Goal: Task Accomplishment & Management: Complete application form

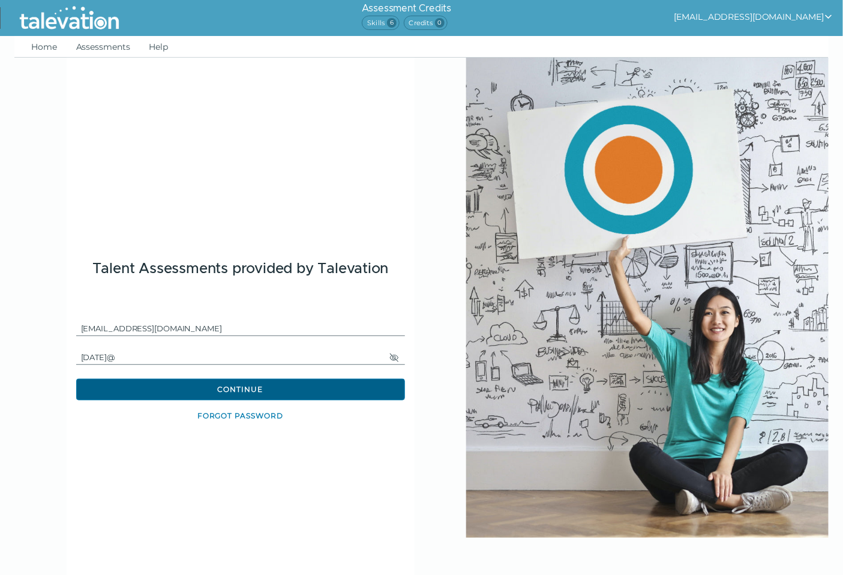
drag, startPoint x: 226, startPoint y: 389, endPoint x: 236, endPoint y: 386, distance: 10.6
click at [229, 388] on button "Continue" at bounding box center [240, 390] width 329 height 22
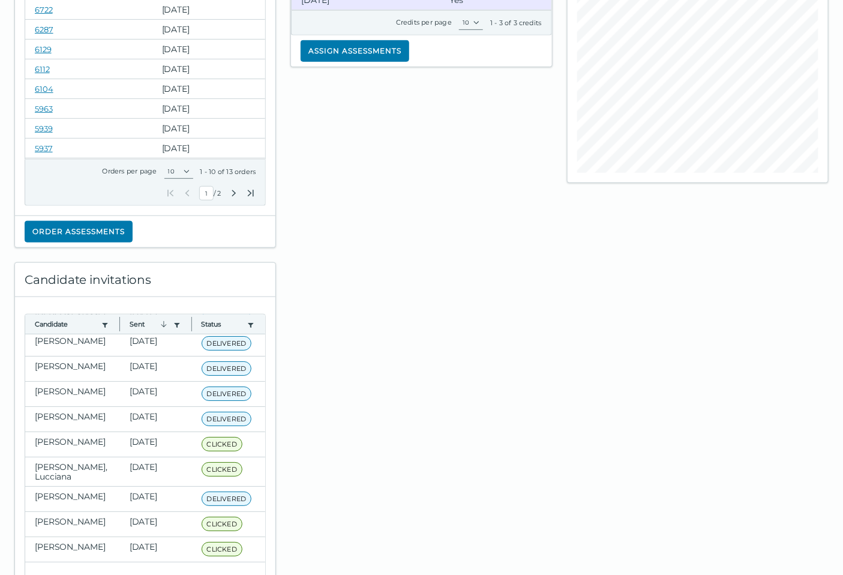
scroll to position [267, 0]
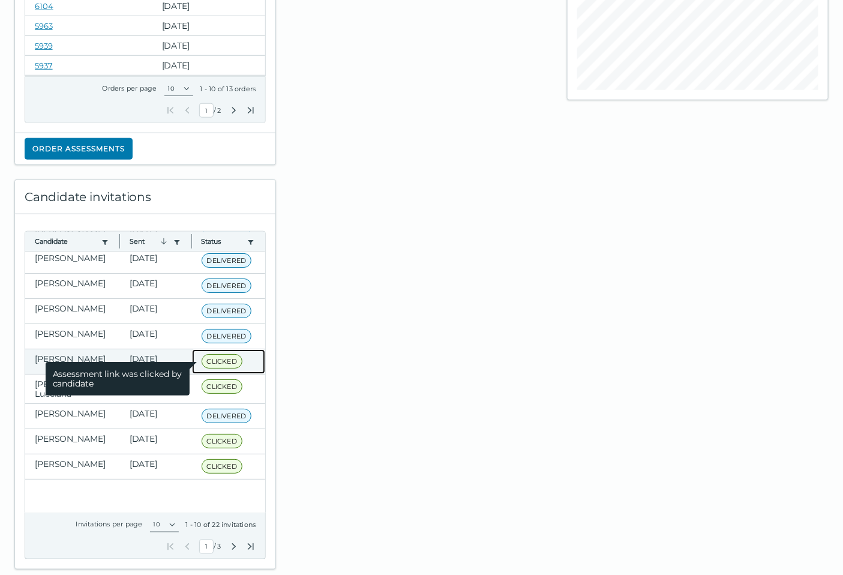
click at [223, 363] on span "CLICKED" at bounding box center [222, 361] width 41 height 14
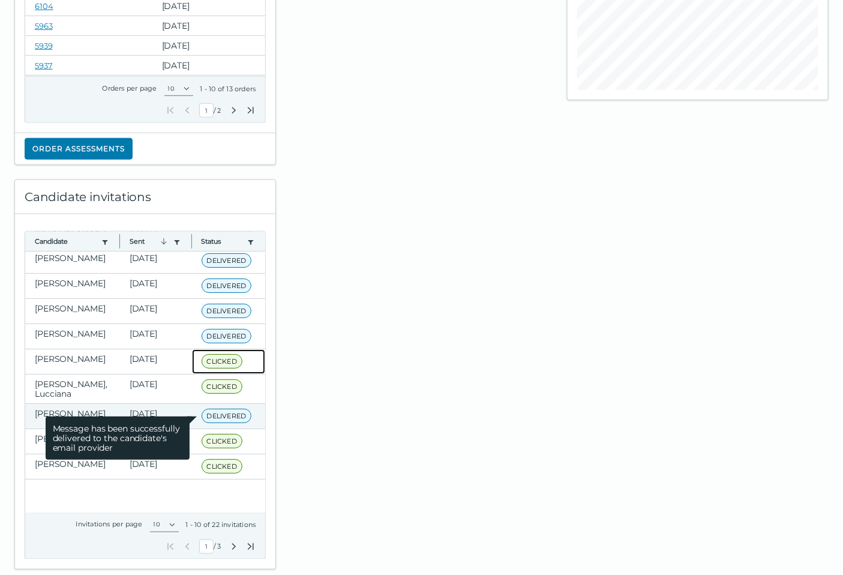
scroll to position [0, 0]
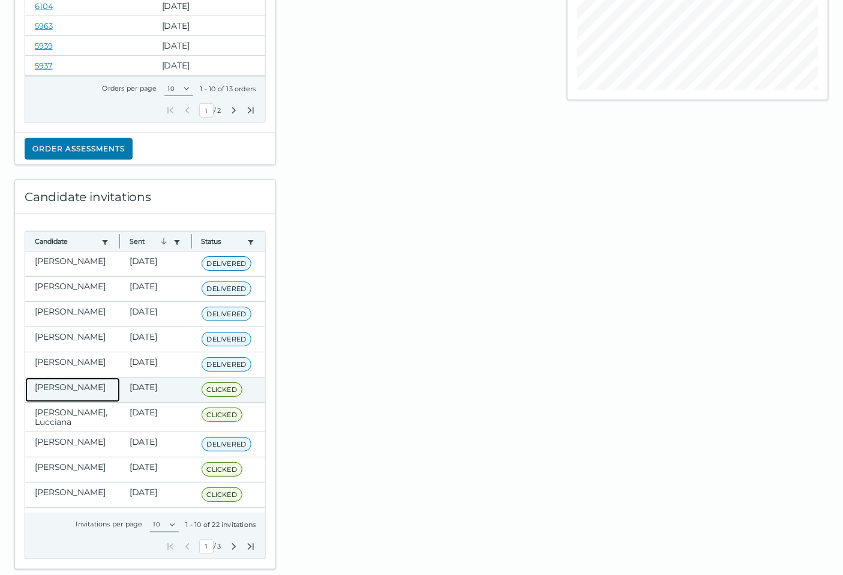
click at [58, 396] on clr-dg-cell "[PERSON_NAME]" at bounding box center [72, 390] width 95 height 25
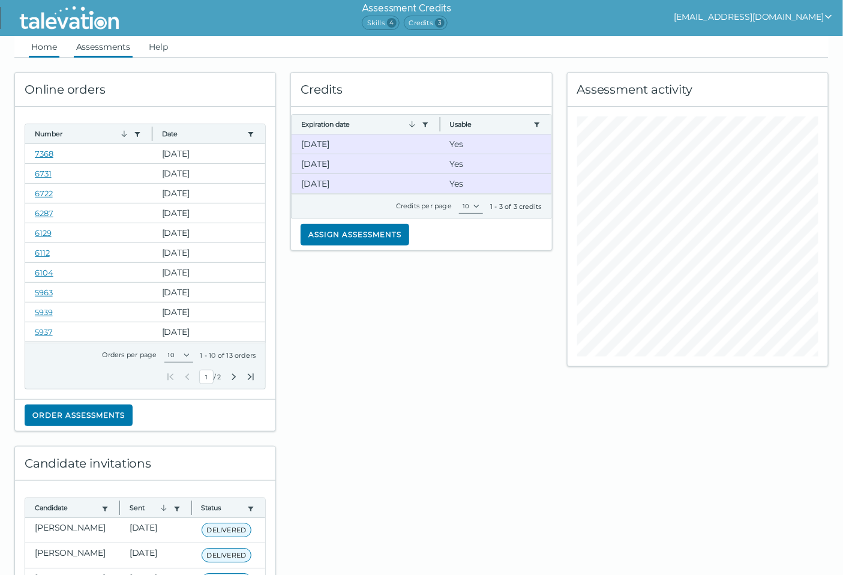
click at [108, 46] on link "Assessments" at bounding box center [103, 47] width 59 height 22
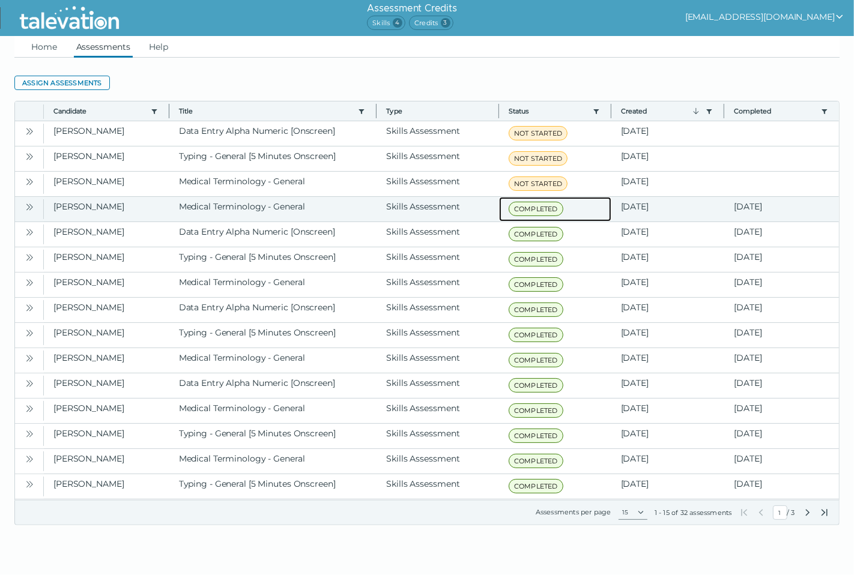
click at [544, 211] on span "COMPLETED" at bounding box center [535, 209] width 55 height 14
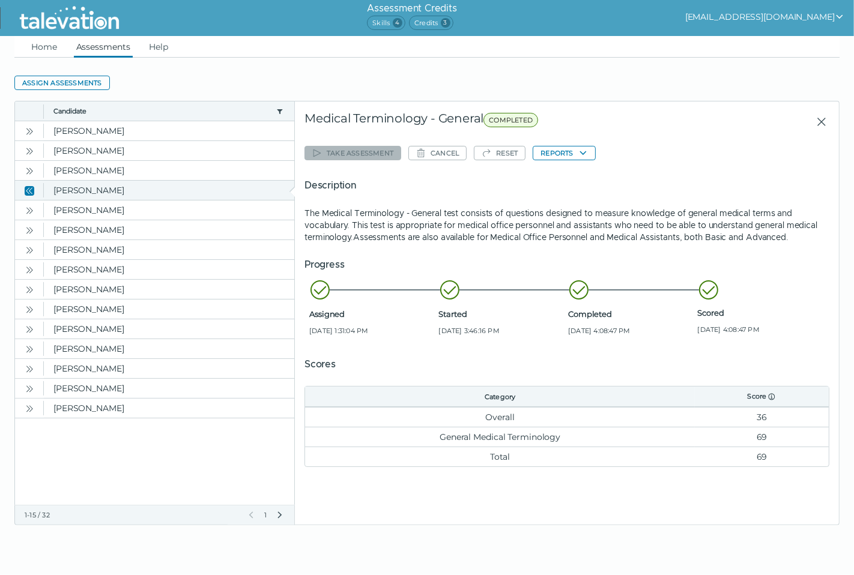
click at [544, 211] on div "Take assessment Cancel Reset Reports Description The Medical Terminology - Gene…" at bounding box center [566, 304] width 525 height 325
click at [573, 157] on button "Reports" at bounding box center [563, 153] width 62 height 14
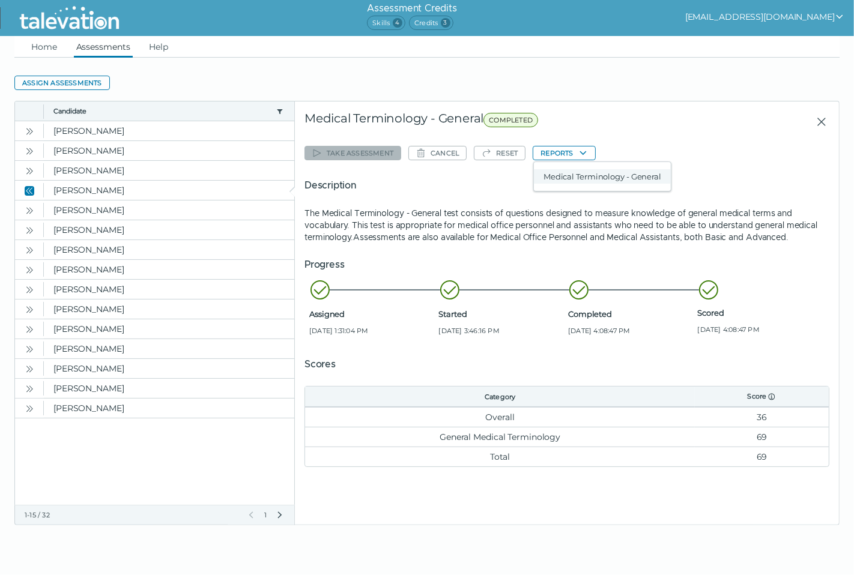
click at [578, 183] on button "Medical Terminology - General" at bounding box center [602, 176] width 137 height 14
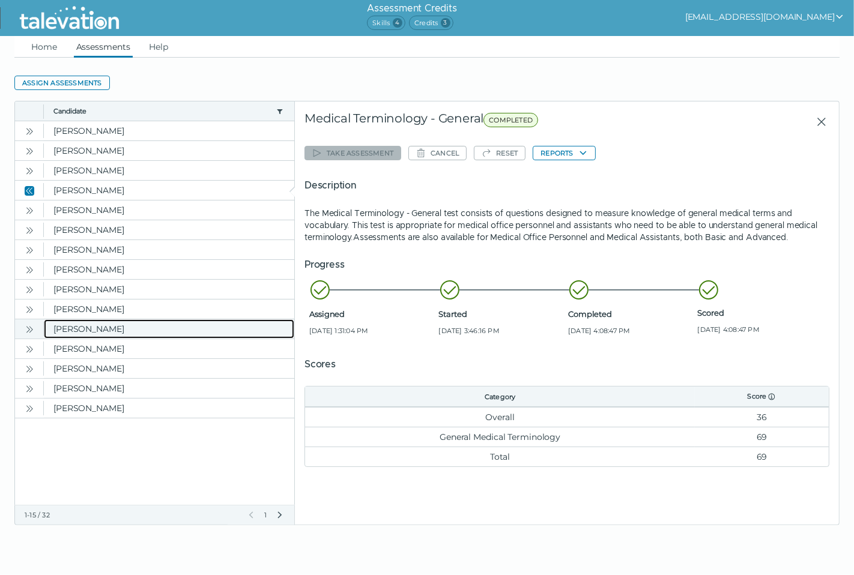
click at [121, 330] on clr-dg-cell "[PERSON_NAME]" at bounding box center [169, 328] width 250 height 19
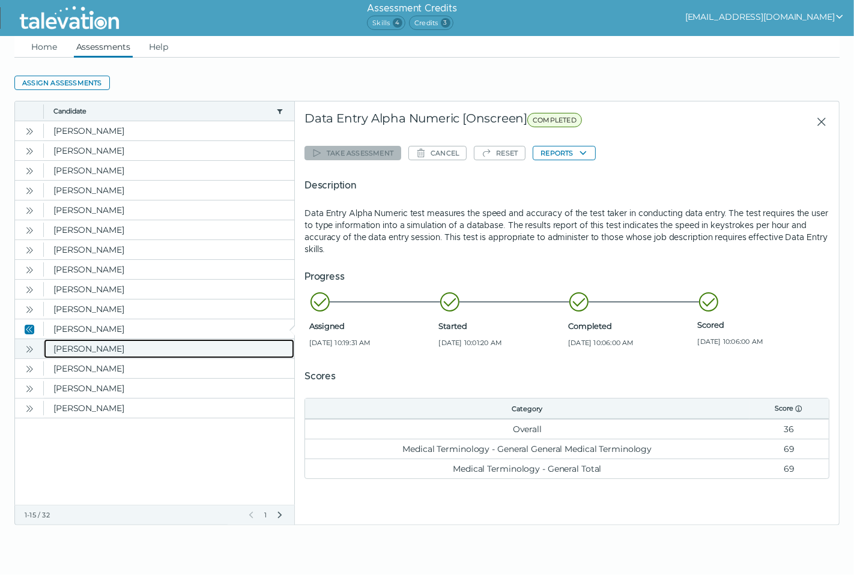
click at [108, 352] on clr-dg-cell "[PERSON_NAME]" at bounding box center [169, 348] width 250 height 19
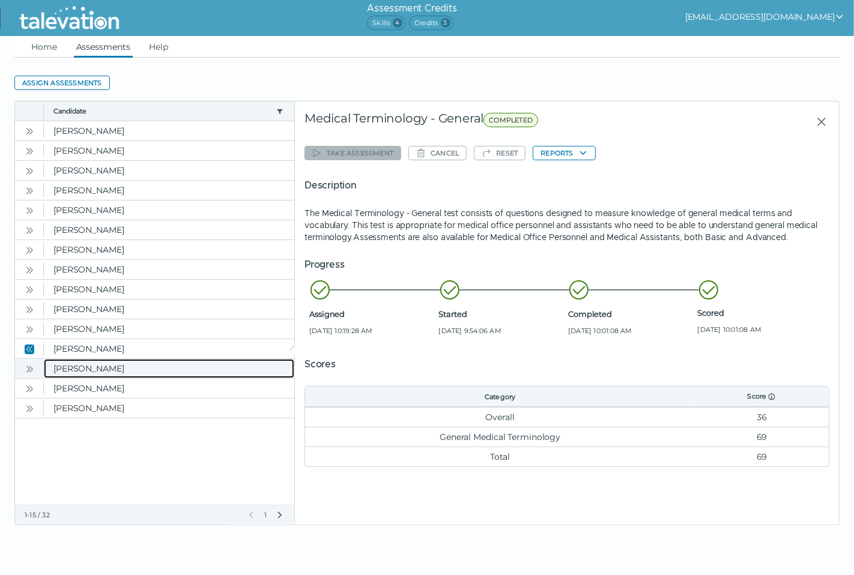
click at [110, 367] on clr-dg-cell "[PERSON_NAME]" at bounding box center [169, 368] width 250 height 19
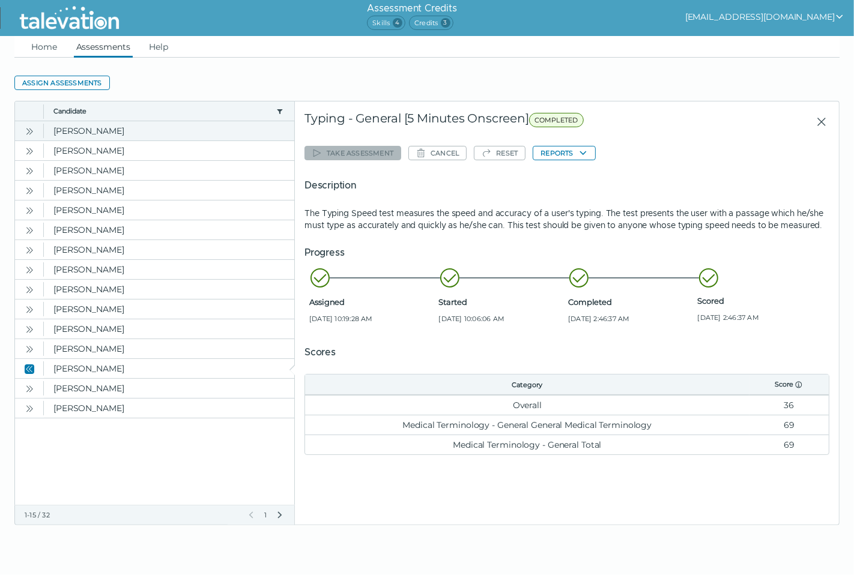
click at [28, 131] on icon "Open" at bounding box center [30, 132] width 10 height 10
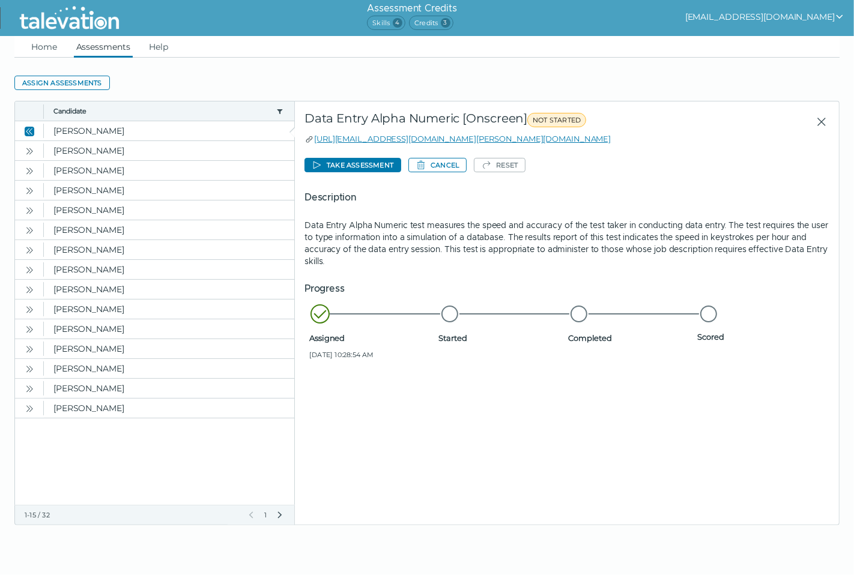
click at [522, 457] on clr-dg-detail-body "Take assessment Cancel Reset Description Data Entry Alpha Numeric test measures…" at bounding box center [566, 316] width 525 height 342
click at [52, 48] on link "Home" at bounding box center [44, 47] width 31 height 22
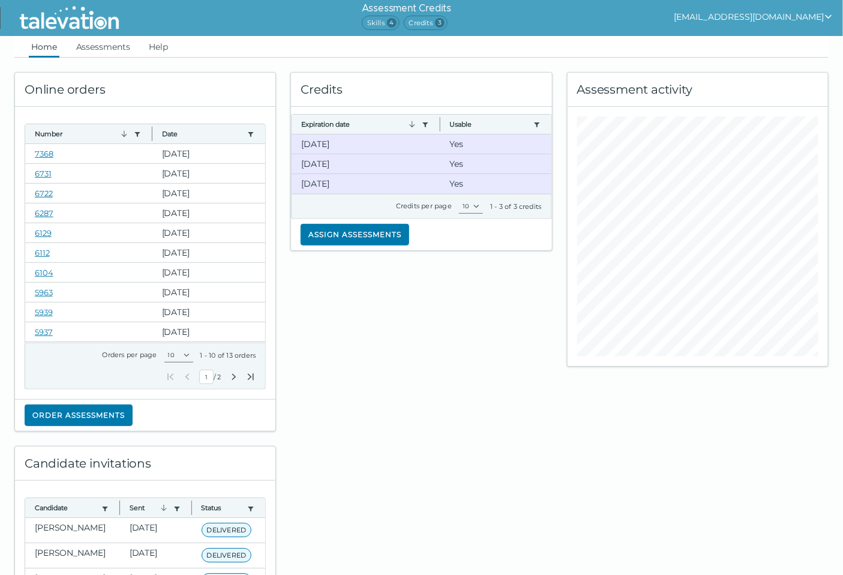
click at [397, 25] on span "4" at bounding box center [392, 23] width 10 height 10
click at [391, 21] on span "Skills 4" at bounding box center [381, 23] width 38 height 14
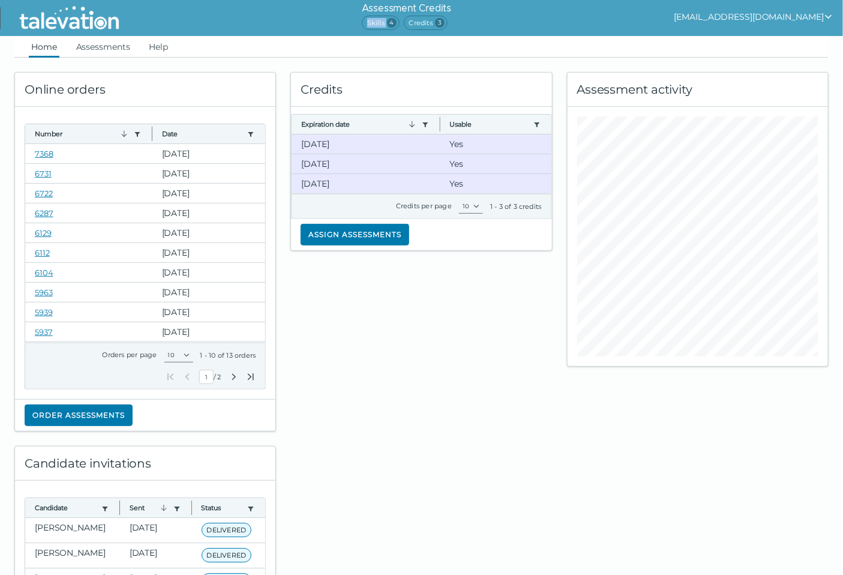
click at [391, 21] on span "Skills 4" at bounding box center [381, 23] width 38 height 14
click at [441, 20] on span "Credits 3" at bounding box center [426, 23] width 44 height 14
click at [765, 10] on button "[EMAIL_ADDRESS][DOMAIN_NAME]" at bounding box center [754, 17] width 159 height 14
drag, startPoint x: 624, startPoint y: 415, endPoint x: 632, endPoint y: 400, distance: 17.4
click at [628, 405] on div "Assessment activity" at bounding box center [698, 245] width 276 height 374
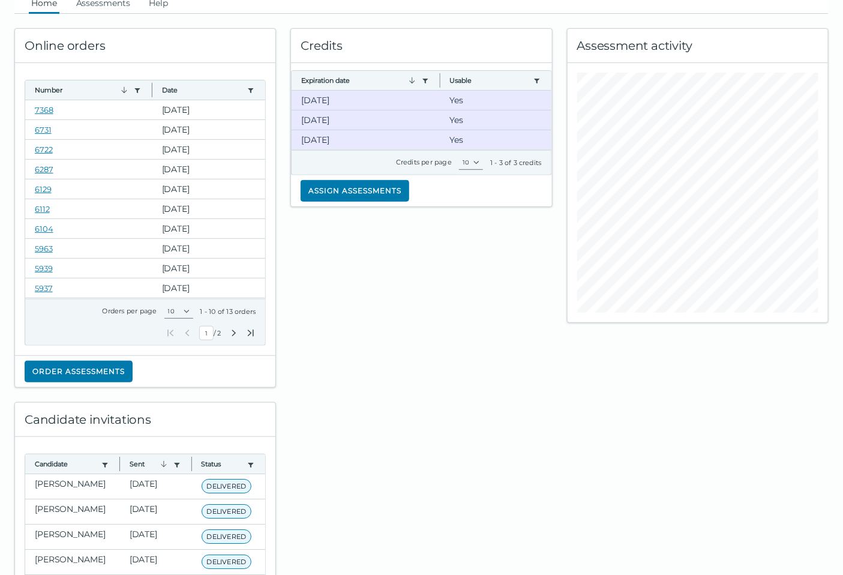
scroll to position [67, 0]
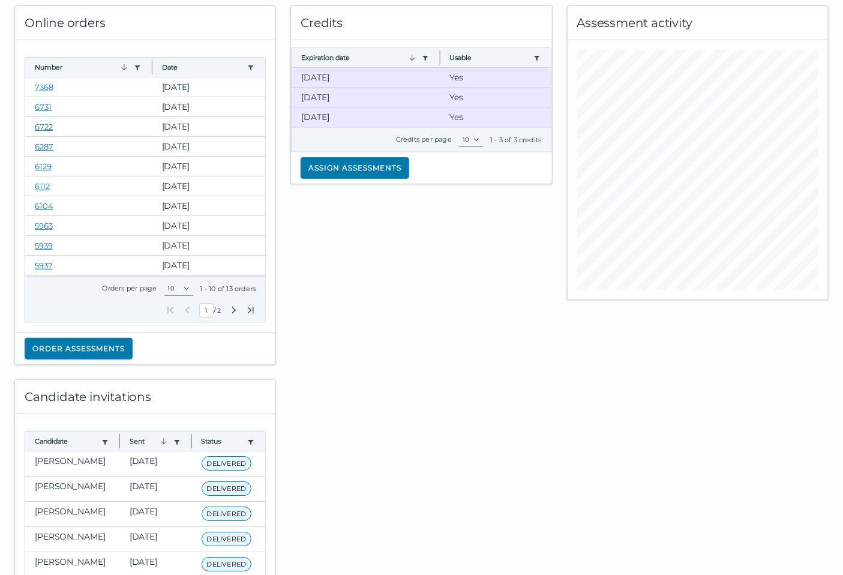
click at [442, 332] on div "Credits Expiration date Use left or right key to resize the column Usable Use l…" at bounding box center [421, 178] width 276 height 374
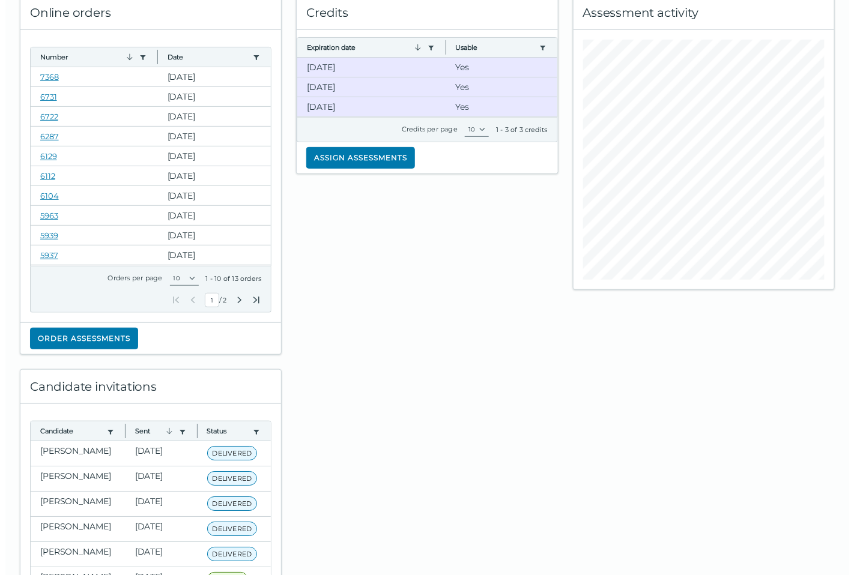
scroll to position [0, 0]
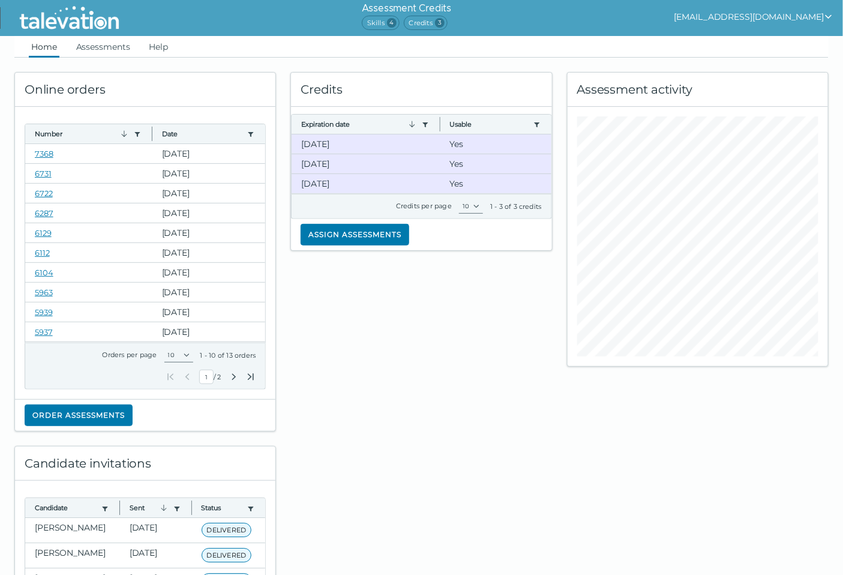
click at [475, 294] on div "Credits Expiration date Use left or right key to resize the column Usable Use l…" at bounding box center [421, 245] width 276 height 374
click at [370, 422] on div "Credits Expiration date Use left or right key to resize the column Usable Use l…" at bounding box center [421, 245] width 276 height 374
click at [364, 237] on button "Assign assessments" at bounding box center [355, 235] width 109 height 22
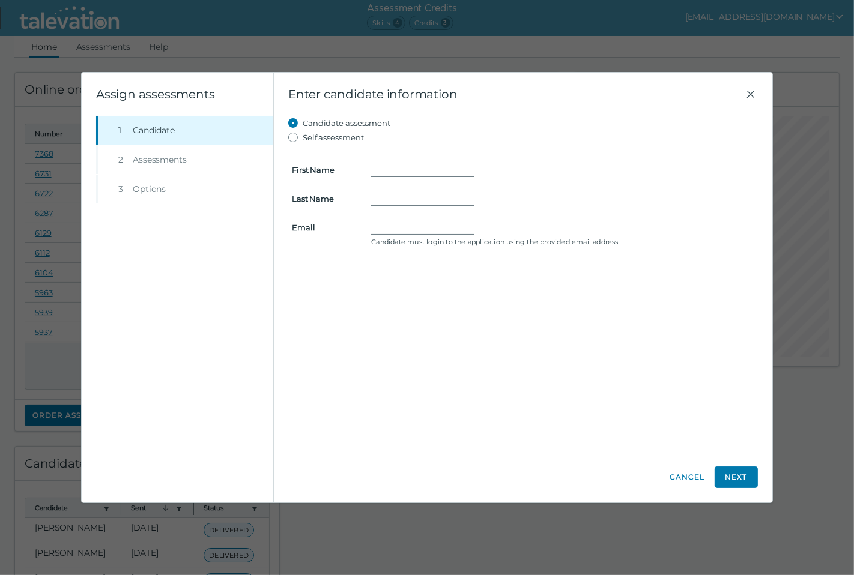
click at [407, 158] on form "First Name Last Name Email Candidate must login to the application using the pr…" at bounding box center [522, 198] width 469 height 106
click at [415, 164] on input "First Name" at bounding box center [422, 170] width 103 height 14
type input "n"
type input "NAME"
type input "LAST NAME"
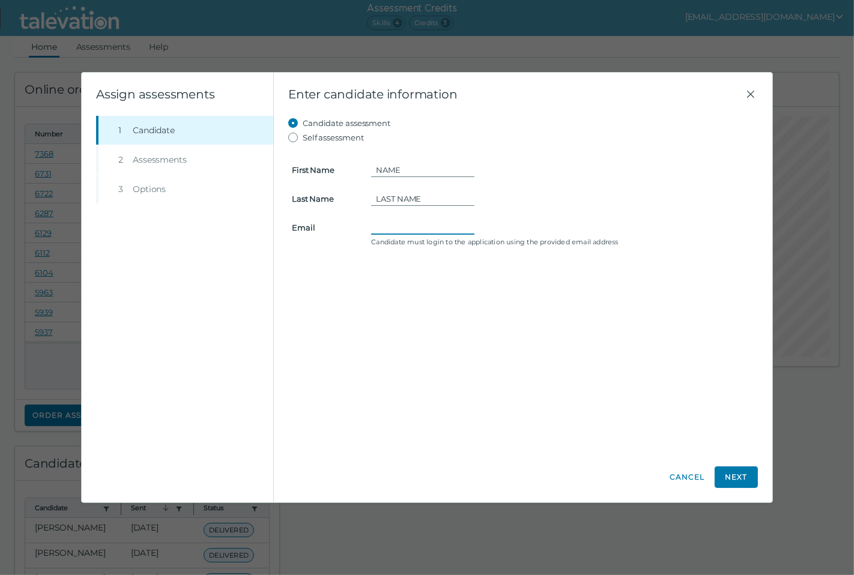
click at [434, 220] on input "Email" at bounding box center [422, 227] width 103 height 14
type input "[PERSON_NAME][EMAIL_ADDRESS][DOMAIN_NAME]"
click at [487, 351] on div "Candidate assessment Self assessment First Name NAME Last Name LAST NAME Email …" at bounding box center [522, 284] width 469 height 337
click at [518, 457] on div "Enter candidate information Candidate assessment Self assessment First Name NAM…" at bounding box center [523, 288] width 498 height 430
drag, startPoint x: 179, startPoint y: 163, endPoint x: 195, endPoint y: 164, distance: 16.2
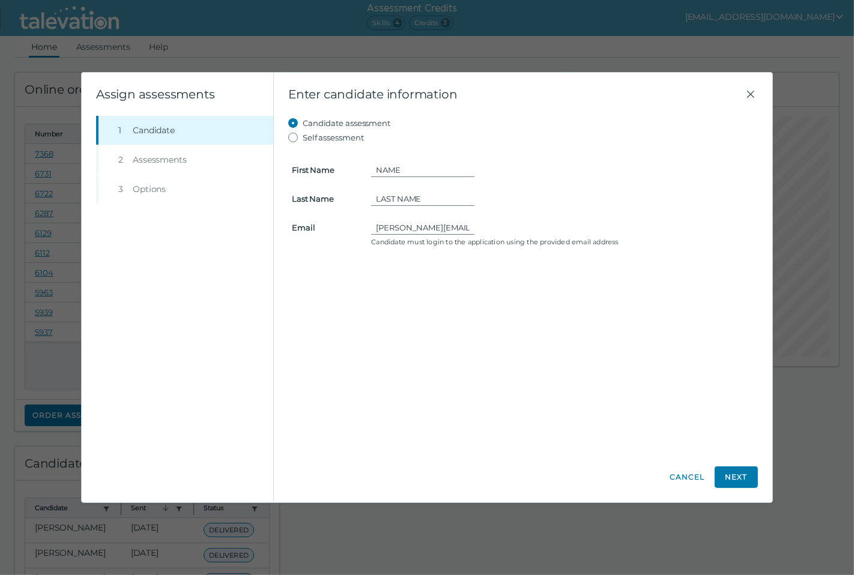
click at [179, 163] on li "Step 2 Assessments" at bounding box center [184, 159] width 177 height 29
click at [146, 159] on li "Step 2 Assessments" at bounding box center [184, 159] width 177 height 29
click at [149, 159] on li "Step 2 Assessments" at bounding box center [184, 159] width 177 height 29
drag, startPoint x: 149, startPoint y: 159, endPoint x: 391, endPoint y: 259, distance: 261.8
click at [152, 160] on li "Step 2 Assessments" at bounding box center [184, 159] width 177 height 29
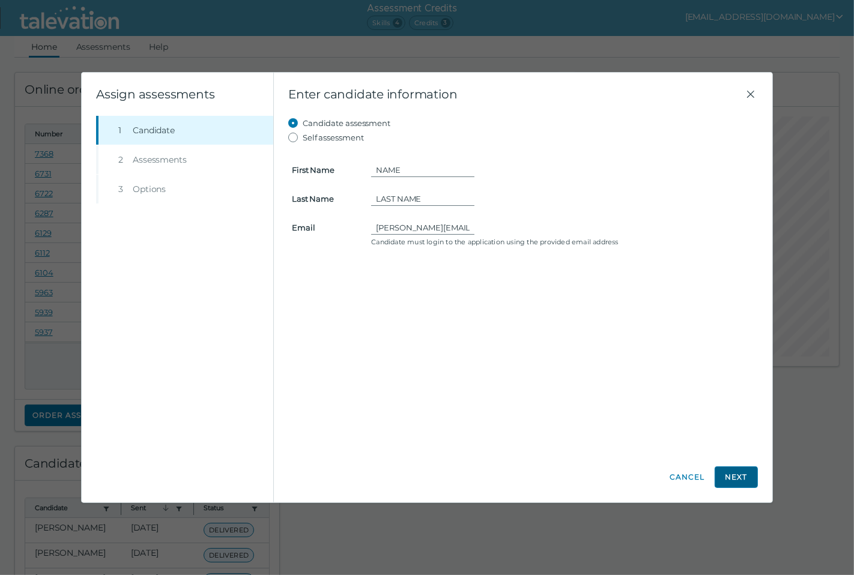
click at [744, 479] on button "Next" at bounding box center [735, 477] width 43 height 22
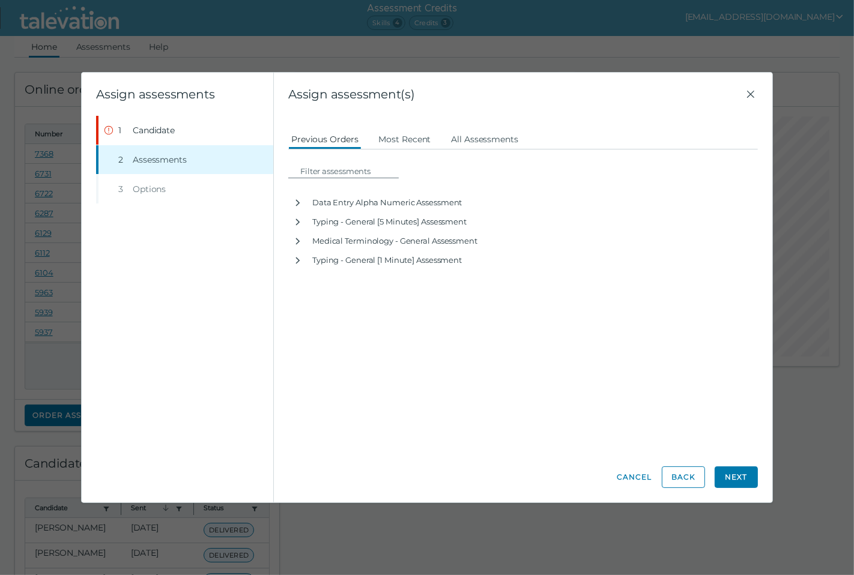
click at [171, 189] on li "Step 3 Options" at bounding box center [184, 189] width 177 height 29
click at [125, 188] on li "Step 3 Options" at bounding box center [184, 189] width 177 height 29
click at [139, 190] on li "Step 3 Options" at bounding box center [184, 189] width 177 height 29
drag, startPoint x: 184, startPoint y: 203, endPoint x: 560, endPoint y: 366, distance: 410.2
click at [194, 208] on clr-wizard-stepnav "Step 1 Candidate Step 2 Assessments Step 3 Options" at bounding box center [177, 309] width 191 height 387
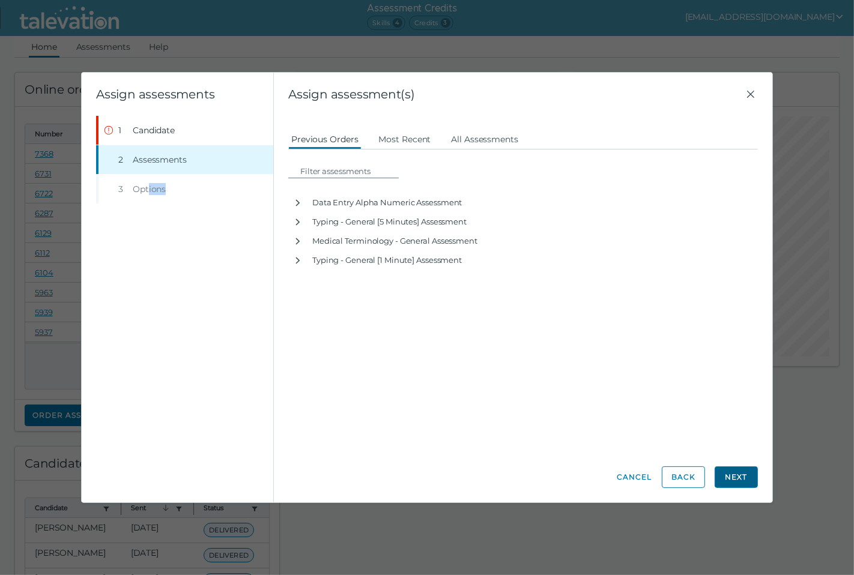
click at [735, 482] on button "Next" at bounding box center [735, 477] width 43 height 22
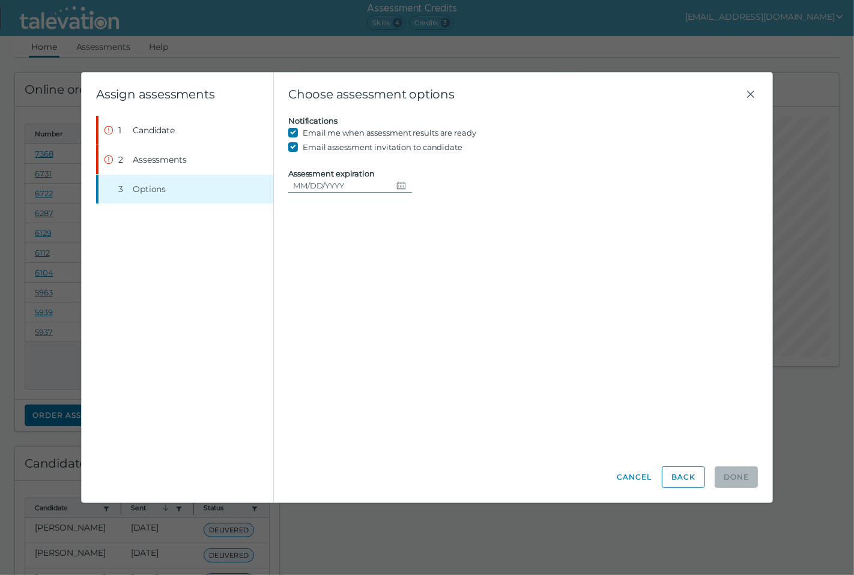
click at [406, 264] on div "Candidate assessment Self assessment First Name NAME Last Name LAST NAME Email …" at bounding box center [522, 284] width 469 height 337
click at [334, 189] on input "Assessment expiration" at bounding box center [339, 185] width 103 height 14
click at [397, 185] on icon "Choose date" at bounding box center [401, 186] width 10 height 10
click at [421, 328] on button "26" at bounding box center [417, 332] width 22 height 22
type input "[DATE]"
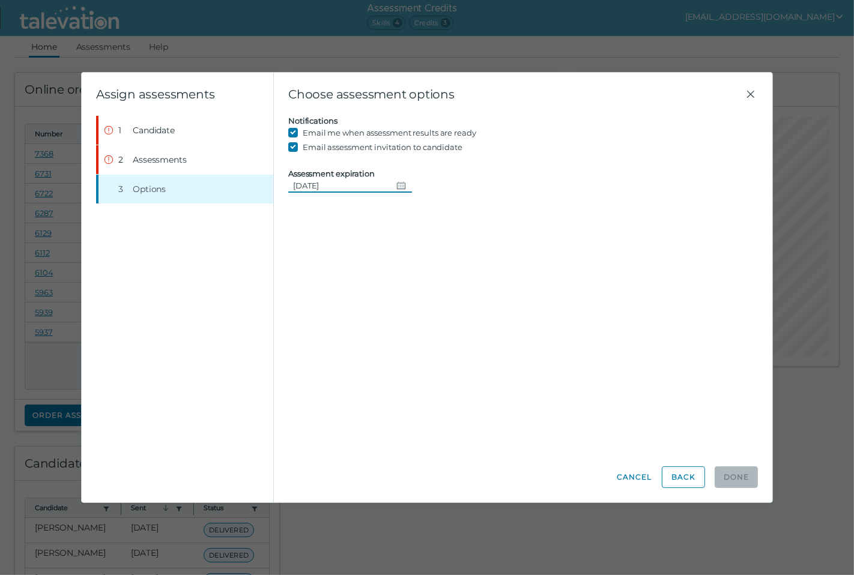
drag, startPoint x: 382, startPoint y: 267, endPoint x: 427, endPoint y: 298, distance: 55.3
click at [382, 268] on div "Candidate assessment Self assessment First Name NAME Last Name LAST NAME Email …" at bounding box center [522, 284] width 469 height 337
drag, startPoint x: 406, startPoint y: 523, endPoint x: 416, endPoint y: 501, distance: 24.4
click at [406, 524] on div "Beginning of Modal Content Assign assessments Step 1 Candidate Step 2 Assessmen…" at bounding box center [427, 287] width 854 height 575
click at [745, 91] on icon "Close" at bounding box center [750, 94] width 14 height 14
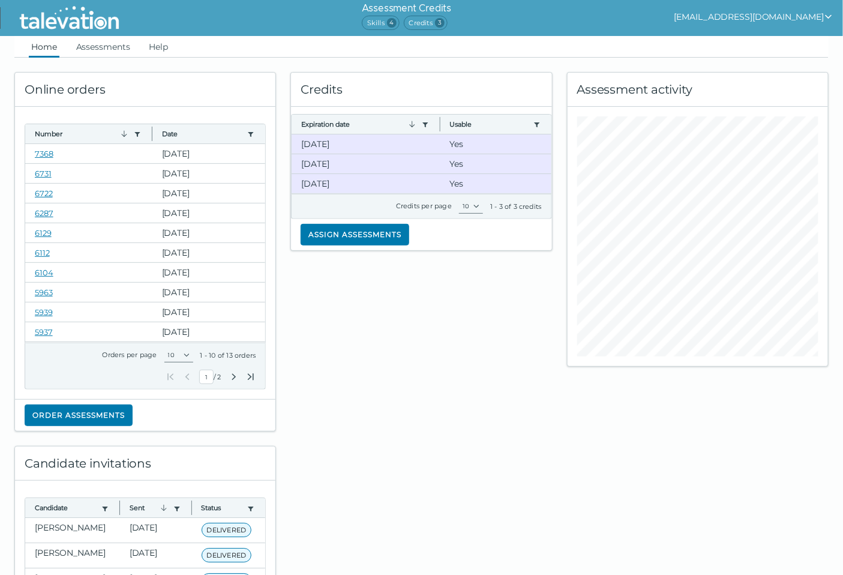
click at [423, 405] on div "Credits Expiration date Use left or right key to resize the column Usable Use l…" at bounding box center [421, 245] width 276 height 374
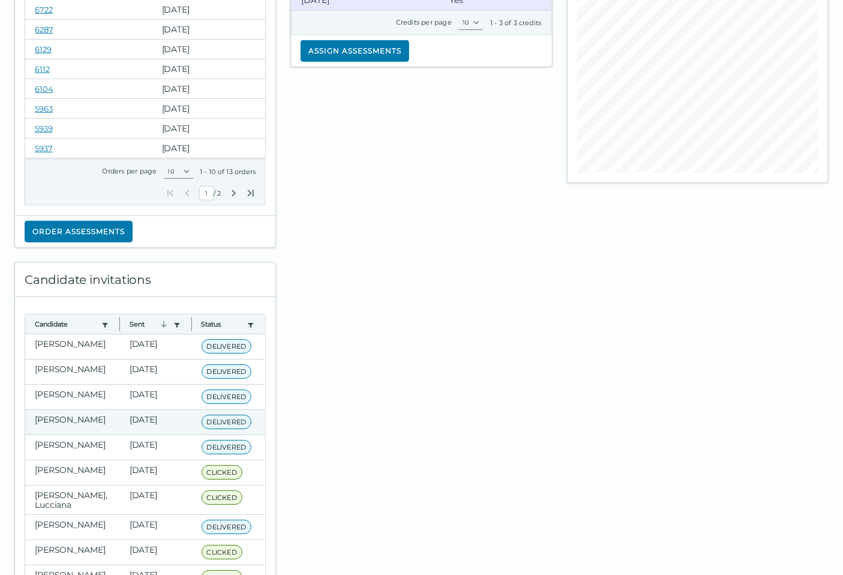
scroll to position [200, 0]
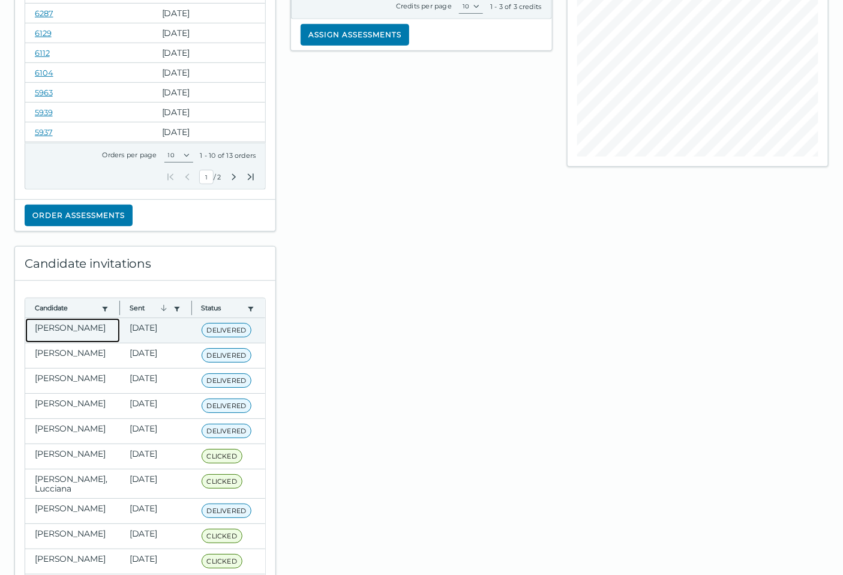
click at [70, 328] on clr-dg-cell "[PERSON_NAME]" at bounding box center [72, 330] width 95 height 25
drag, startPoint x: 80, startPoint y: 339, endPoint x: 228, endPoint y: 337, distance: 147.7
click at [81, 339] on clr-dg-cell "[PERSON_NAME]" at bounding box center [72, 330] width 95 height 25
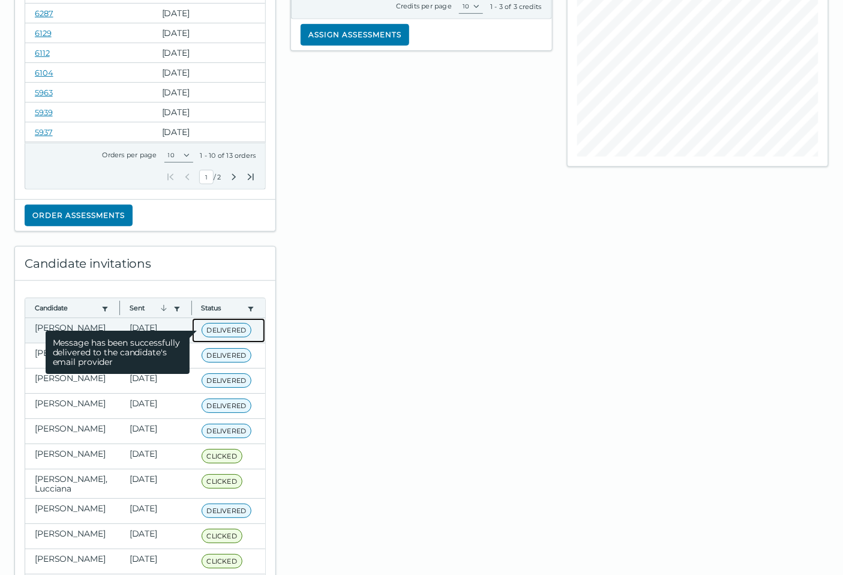
click at [230, 331] on span "DELIVERED" at bounding box center [227, 330] width 50 height 14
click at [70, 335] on span "Message has been successfully delivered to the candidate's email provider" at bounding box center [118, 352] width 144 height 43
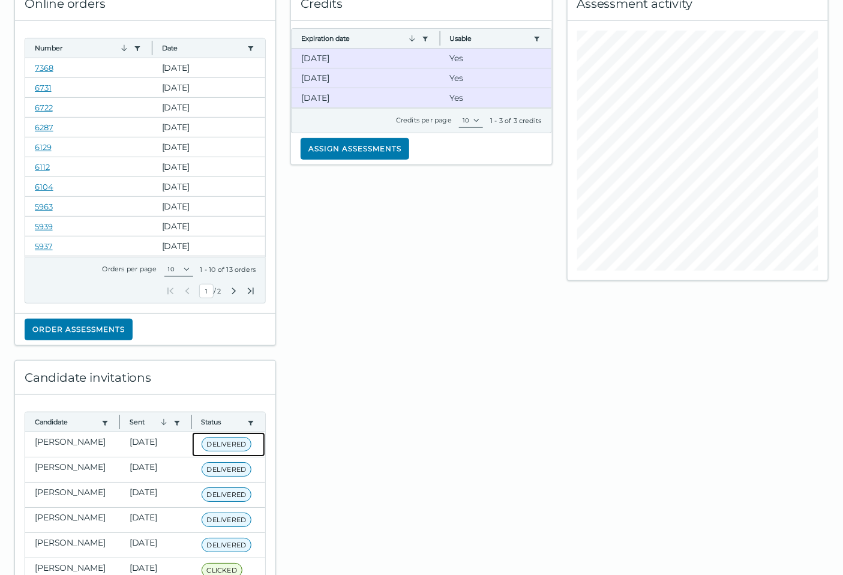
scroll to position [0, 0]
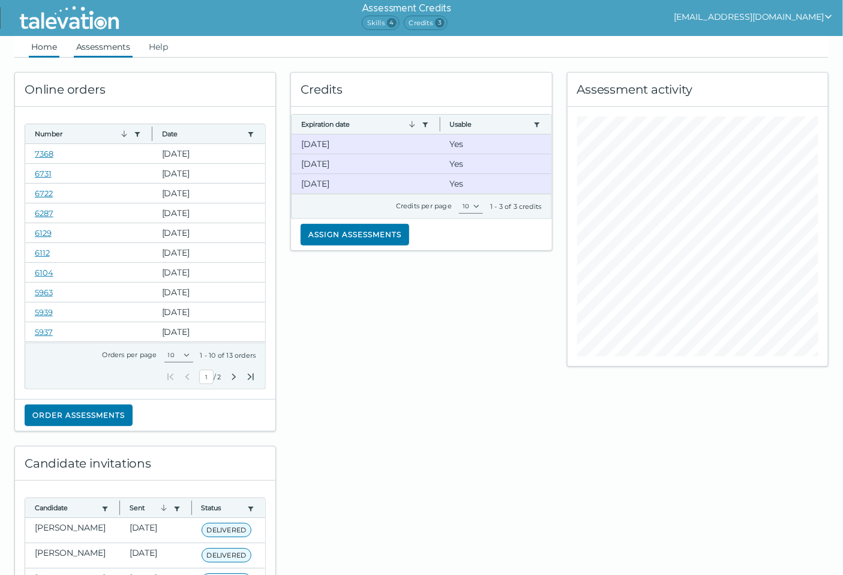
click at [103, 50] on link "Assessments" at bounding box center [103, 47] width 59 height 22
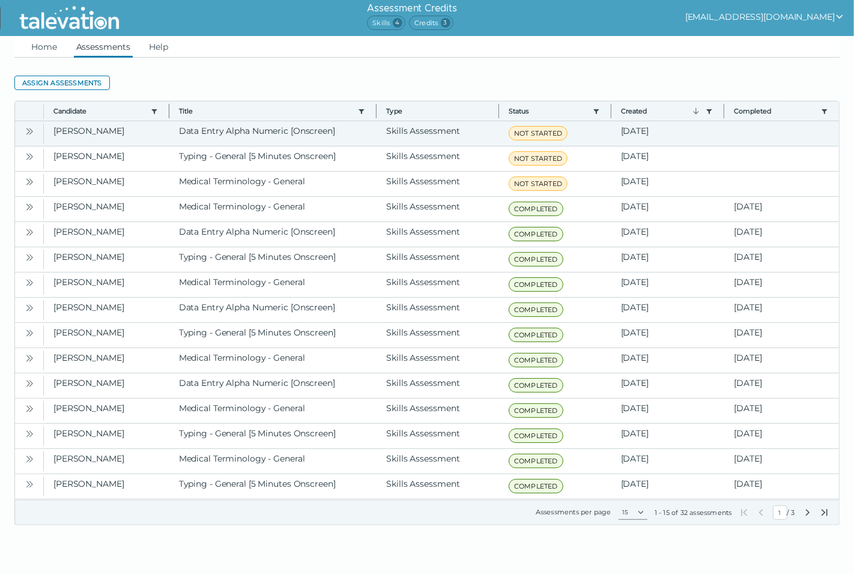
click at [33, 131] on icon "Open" at bounding box center [30, 132] width 10 height 10
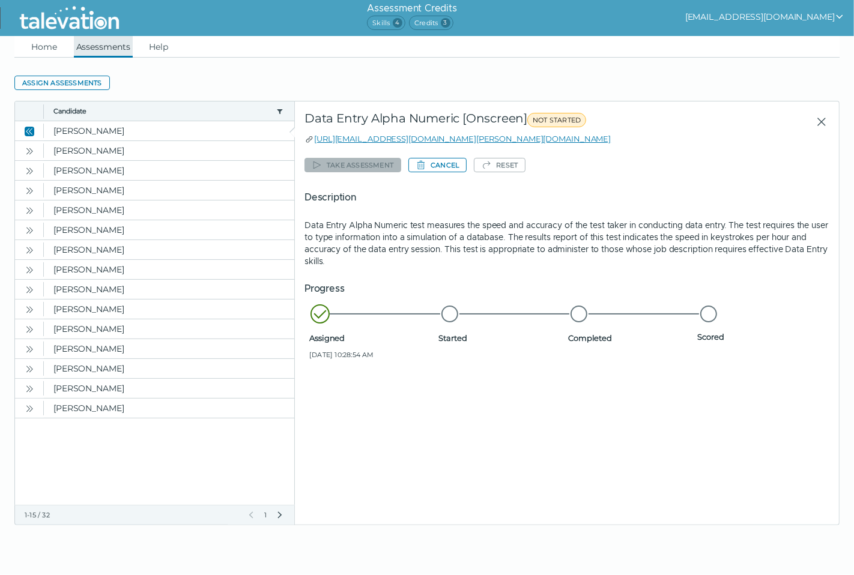
click at [113, 51] on link "Assessments" at bounding box center [103, 47] width 59 height 22
click at [43, 50] on link "Home" at bounding box center [44, 47] width 31 height 22
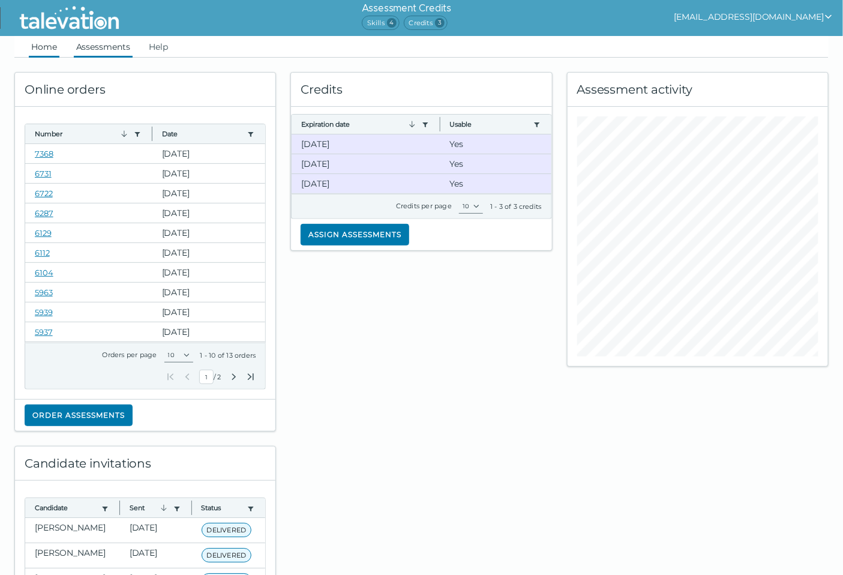
click at [106, 55] on link "Assessments" at bounding box center [103, 47] width 59 height 22
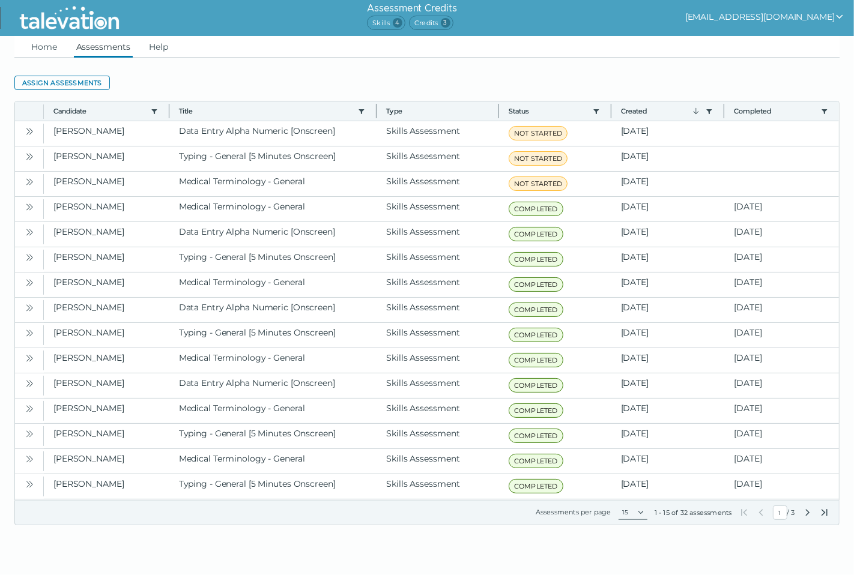
click at [447, 526] on html "Assessment Credits Skills 4 Credits 3 [EMAIL_ADDRESS][DOMAIN_NAME] Home Assessm…" at bounding box center [427, 277] width 854 height 554
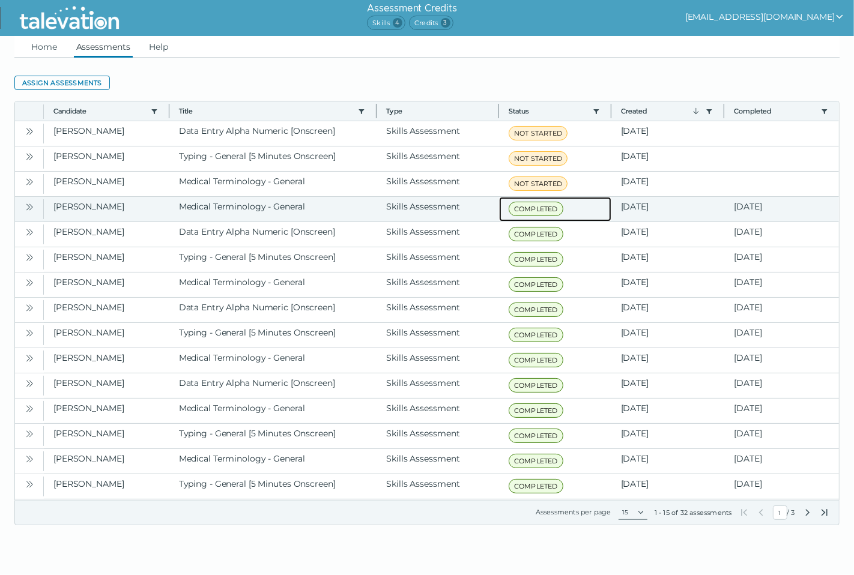
click at [531, 209] on span "COMPLETED" at bounding box center [535, 209] width 55 height 14
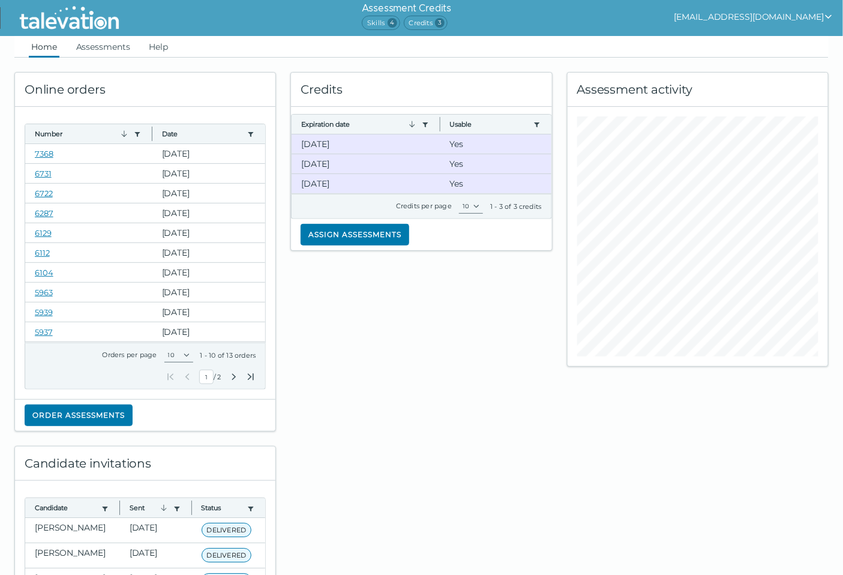
click at [480, 361] on div "Credits Expiration date Use left or right key to resize the column Usable Use l…" at bounding box center [421, 245] width 276 height 374
